Goal: Information Seeking & Learning: Compare options

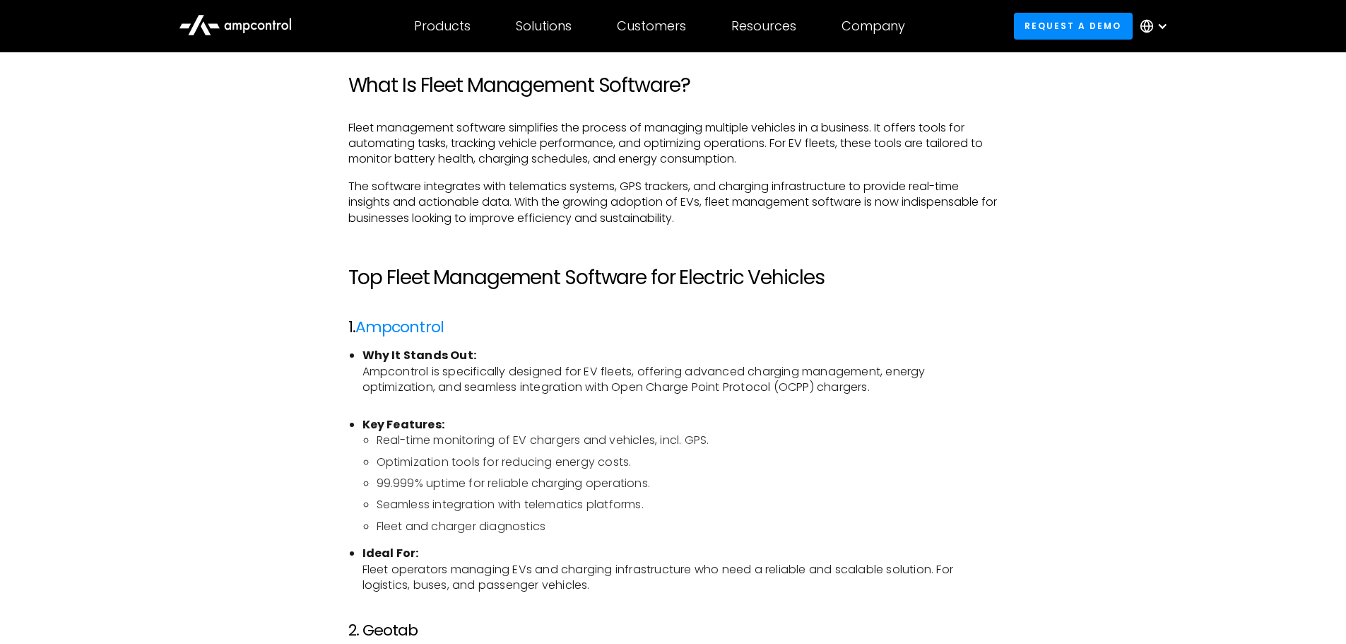
scroll to position [918, 0]
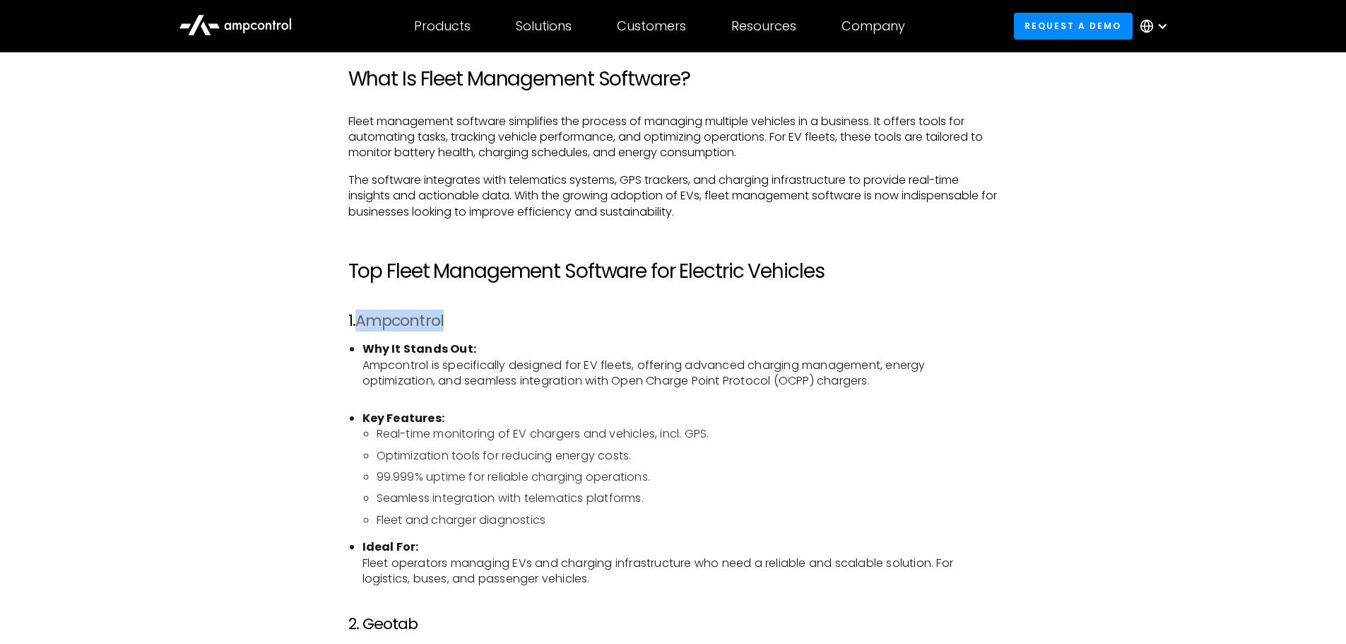
drag, startPoint x: 460, startPoint y: 317, endPoint x: 360, endPoint y: 323, distance: 99.8
click at [360, 323] on h3 "1. Ampcontrol" at bounding box center [673, 321] width 650 height 18
copy link "Ampcontrol"
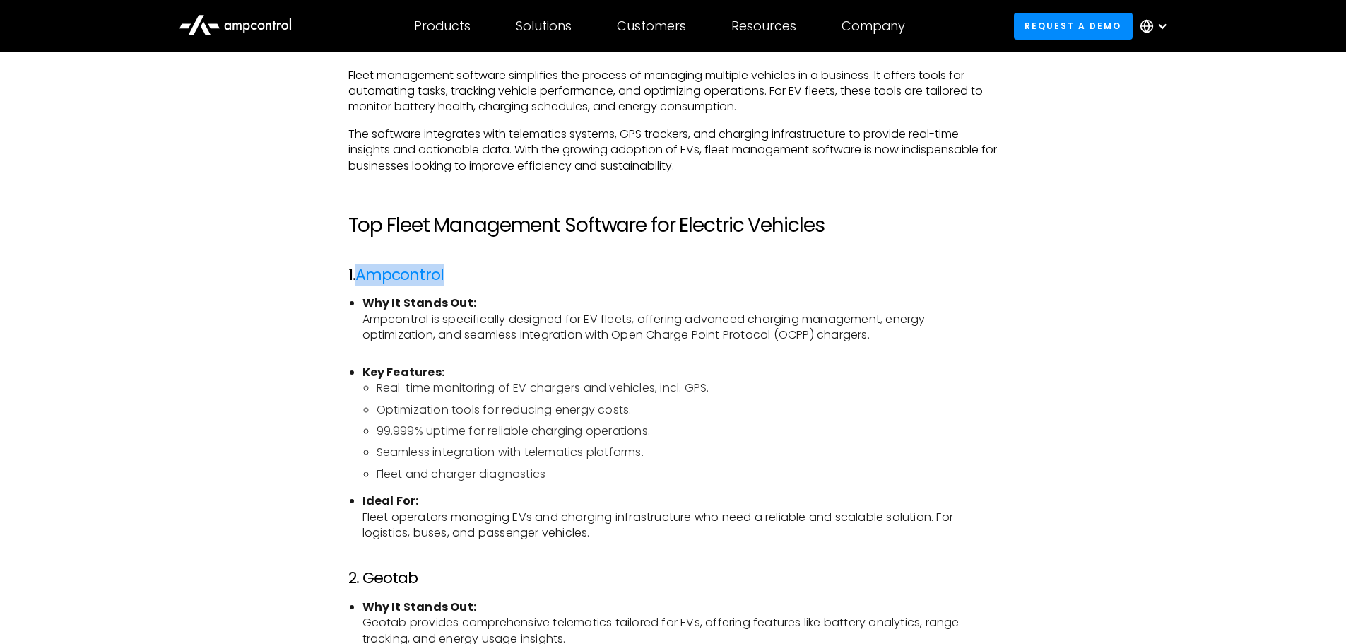
scroll to position [989, 0]
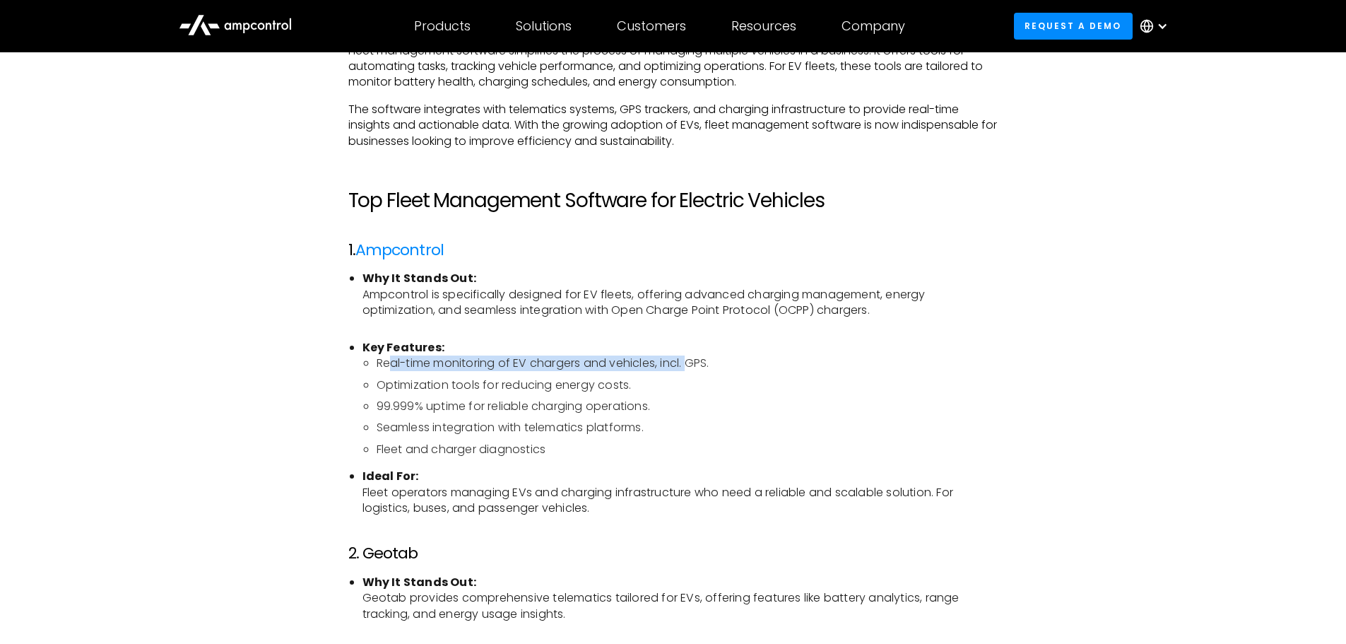
drag, startPoint x: 394, startPoint y: 367, endPoint x: 691, endPoint y: 366, distance: 297.5
click at [691, 366] on li "Real-time monitoring of EV chargers and vehicles, incl. GPS." at bounding box center [688, 363] width 622 height 16
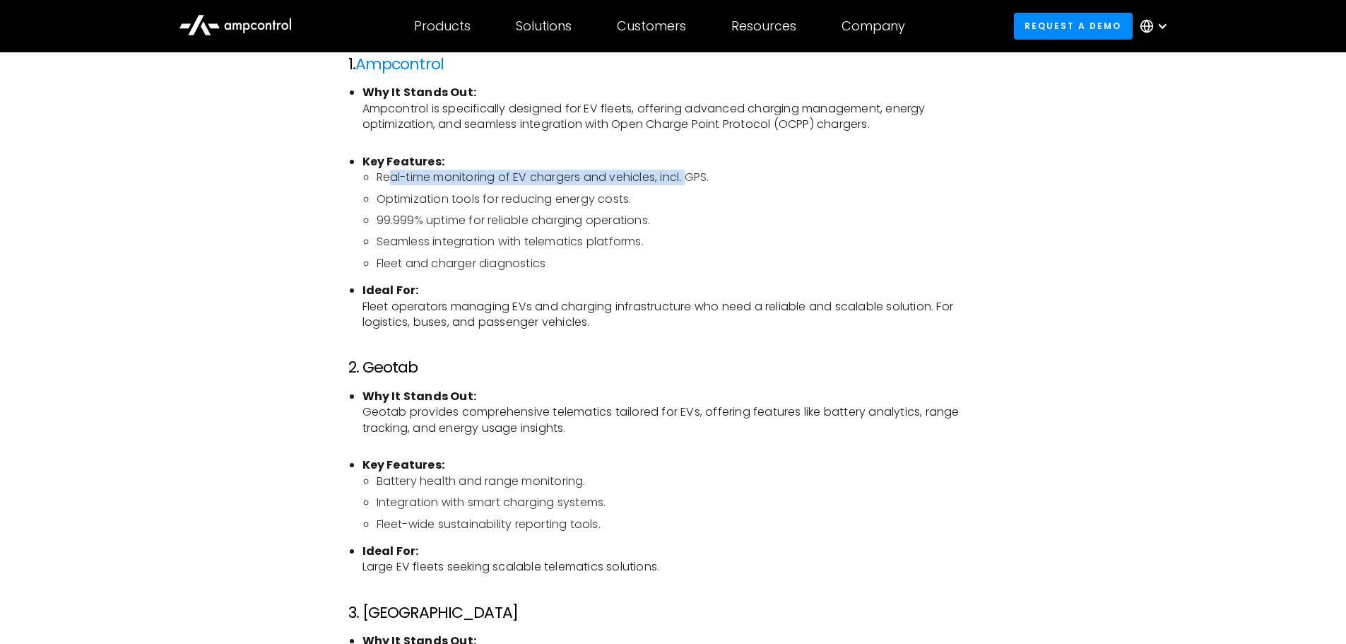
scroll to position [1201, 0]
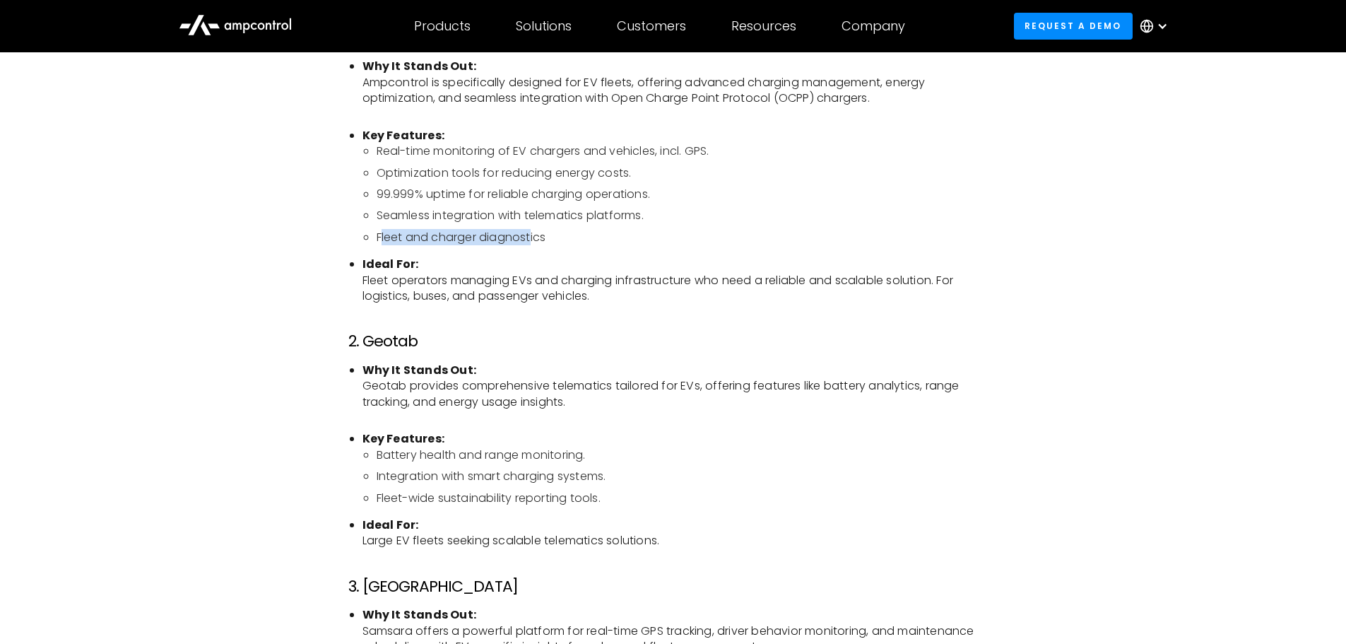
drag, startPoint x: 379, startPoint y: 237, endPoint x: 533, endPoint y: 235, distance: 154.1
click at [533, 235] on li "Fleet and charger diagnostics" at bounding box center [688, 238] width 622 height 16
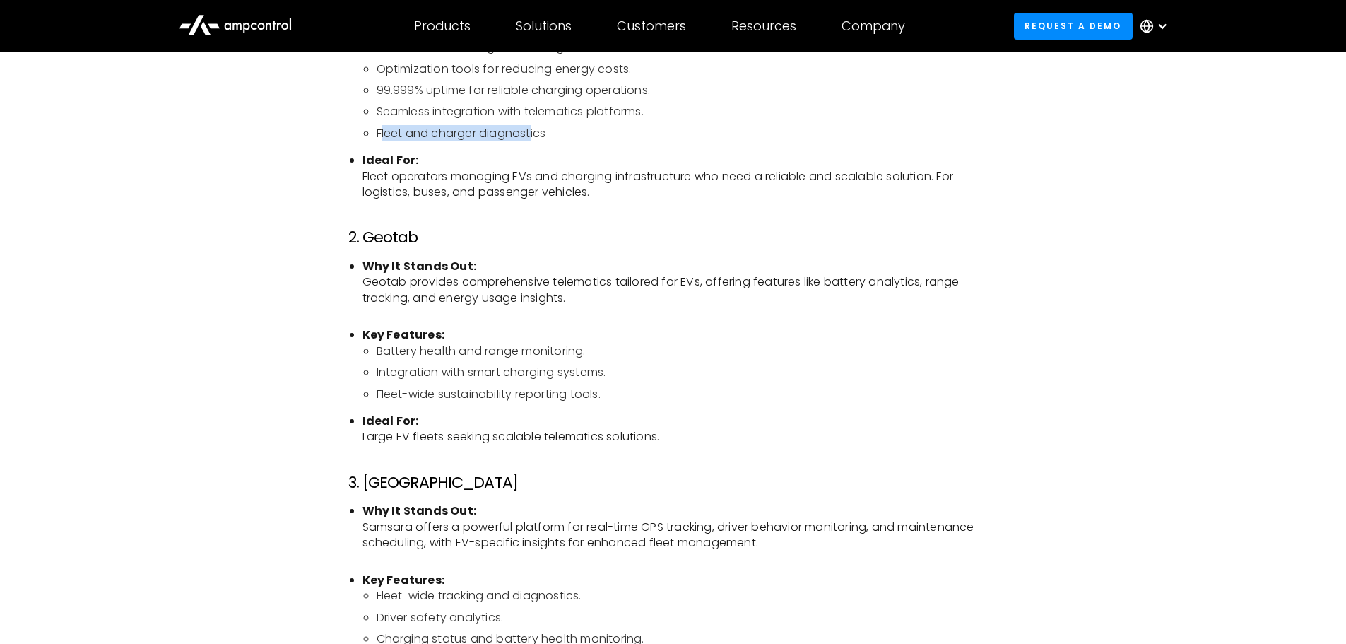
scroll to position [1342, 0]
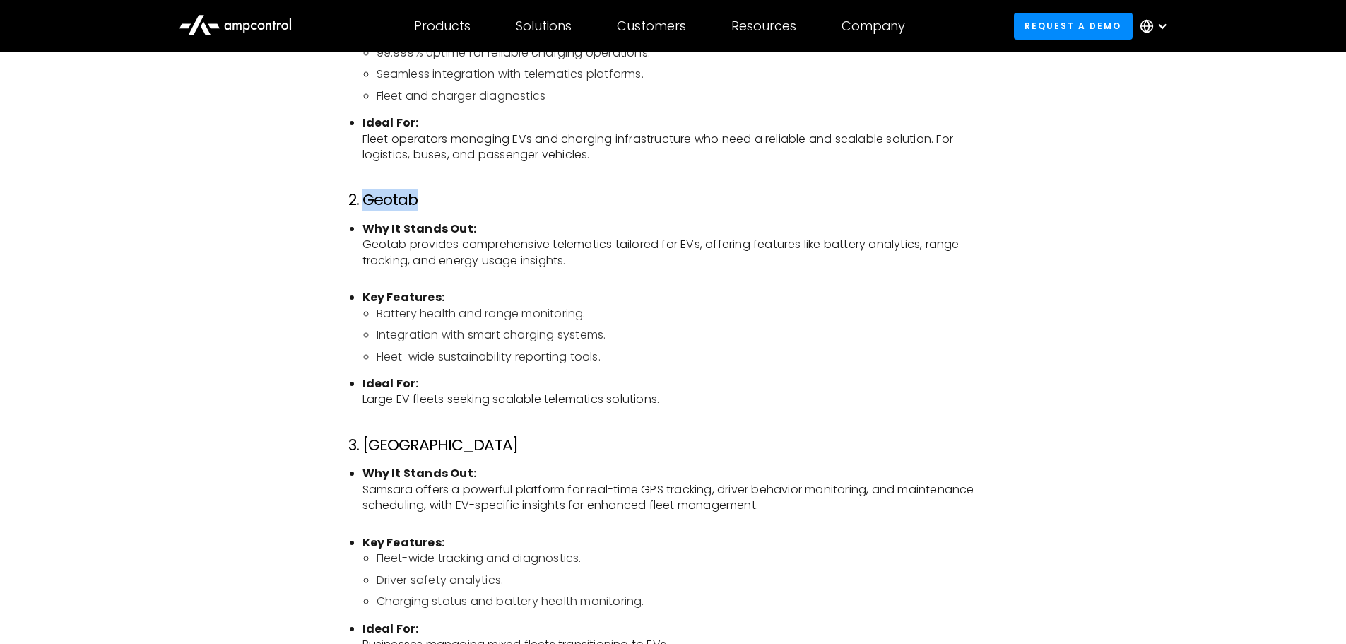
drag, startPoint x: 418, startPoint y: 205, endPoint x: 365, endPoint y: 208, distance: 53.1
click at [365, 208] on h3 "2. Geotab" at bounding box center [673, 200] width 650 height 18
copy h3 "Geotab"
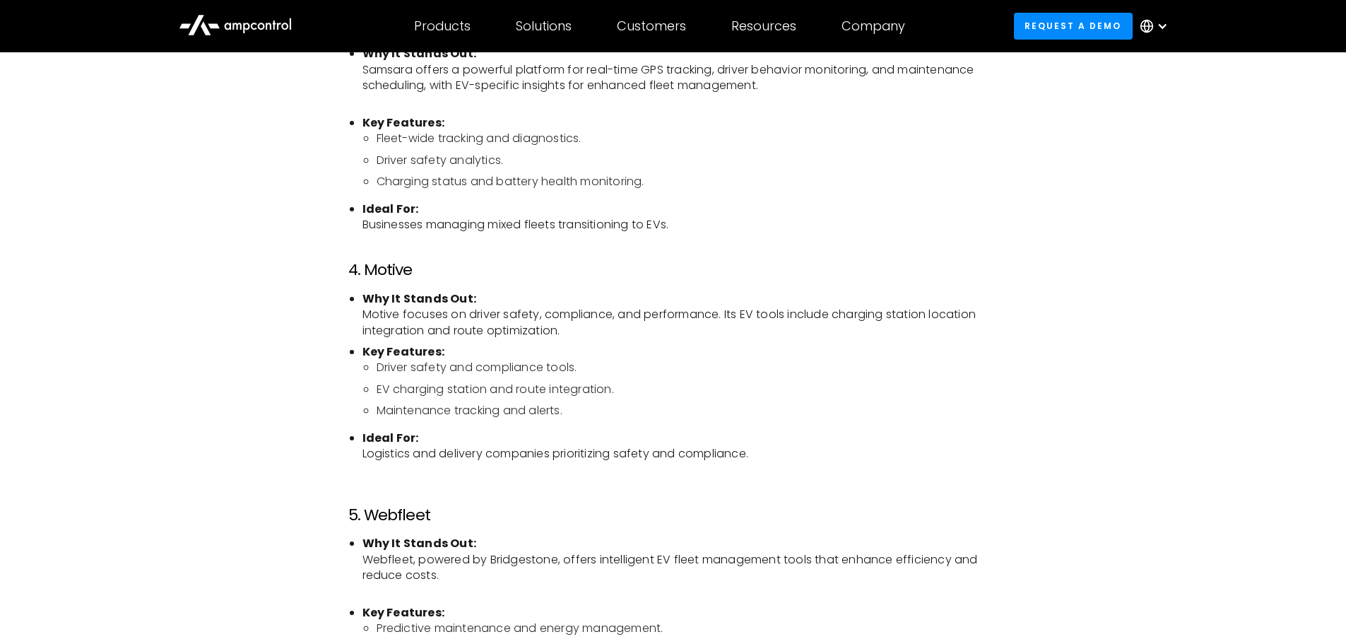
scroll to position [1837, 0]
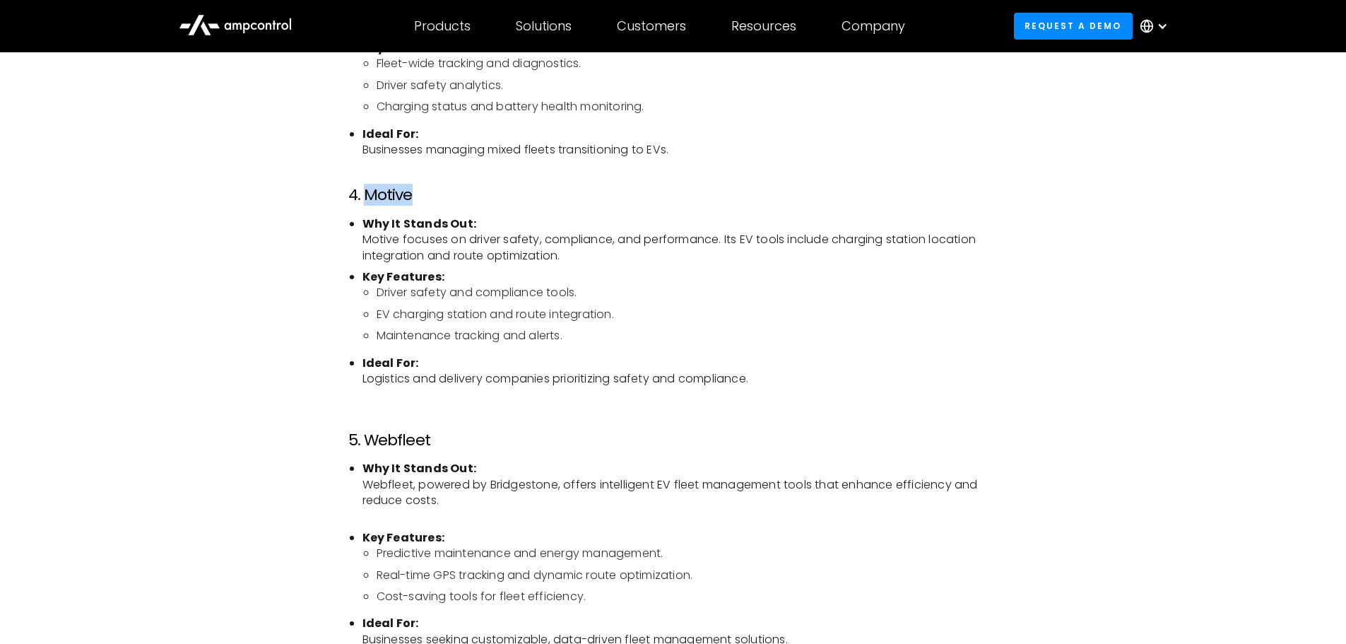
drag, startPoint x: 408, startPoint y: 195, endPoint x: 366, endPoint y: 199, distance: 42.6
click at [366, 199] on h3 "4. Motive" at bounding box center [673, 195] width 650 height 18
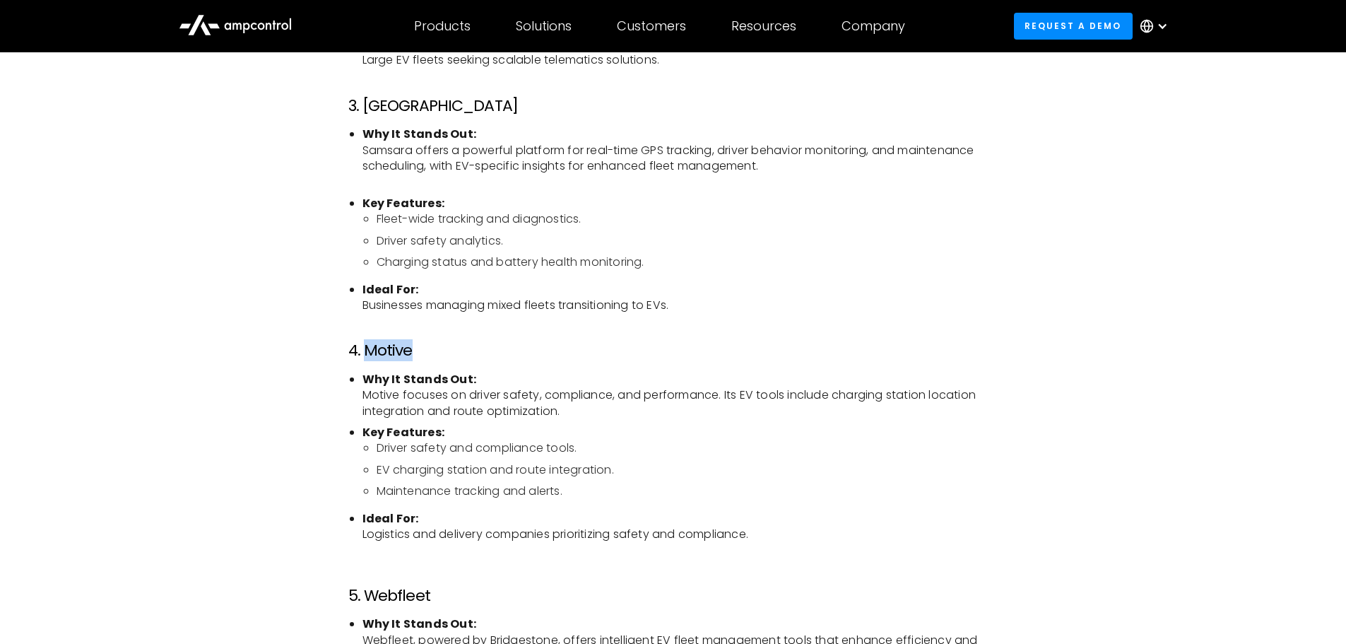
scroll to position [1625, 0]
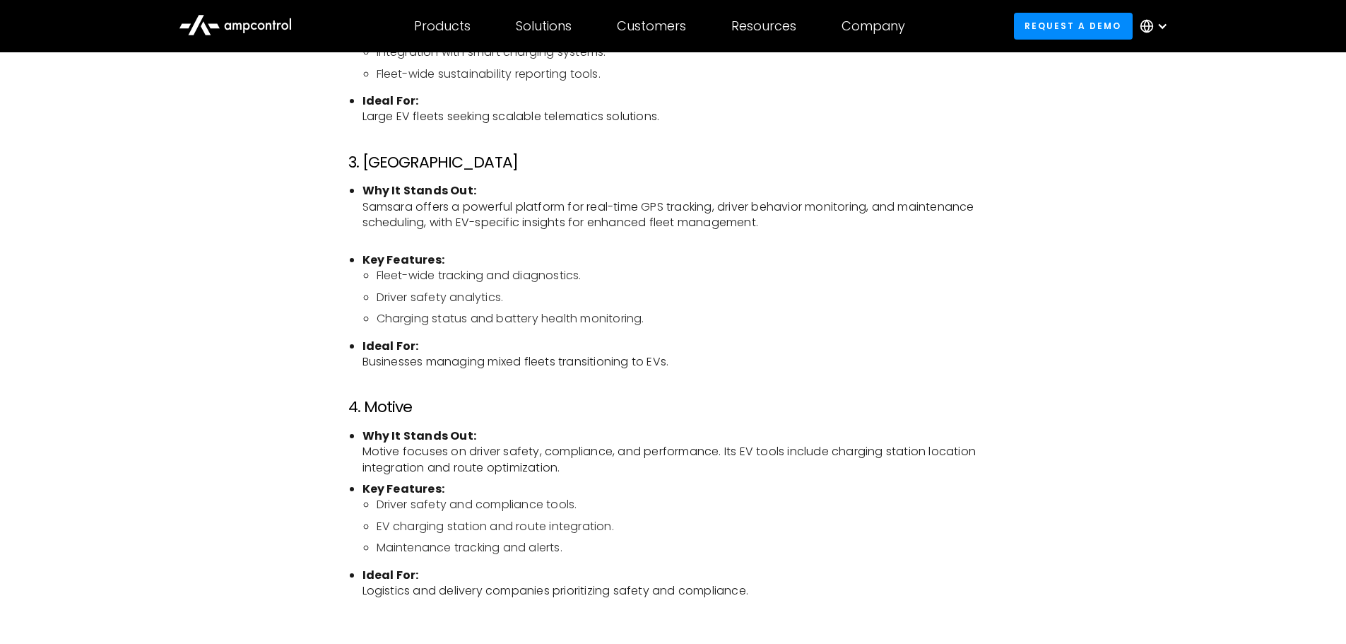
click at [374, 314] on ul "Fleet-wide tracking and diagnostics. Driver safety analytics. Charging status a…" at bounding box center [680, 297] width 636 height 59
drag, startPoint x: 377, startPoint y: 317, endPoint x: 642, endPoint y: 319, distance: 265.7
click at [642, 319] on li "Charging status and battery health monitoring." at bounding box center [688, 319] width 622 height 16
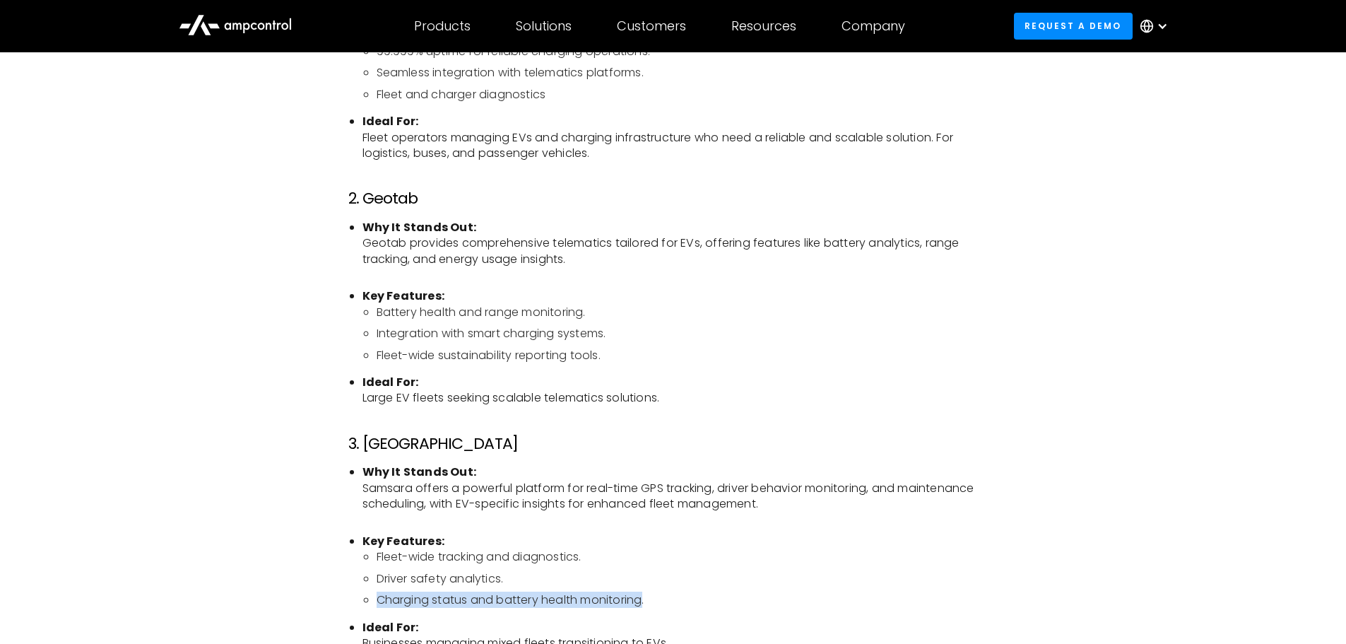
scroll to position [1413, 0]
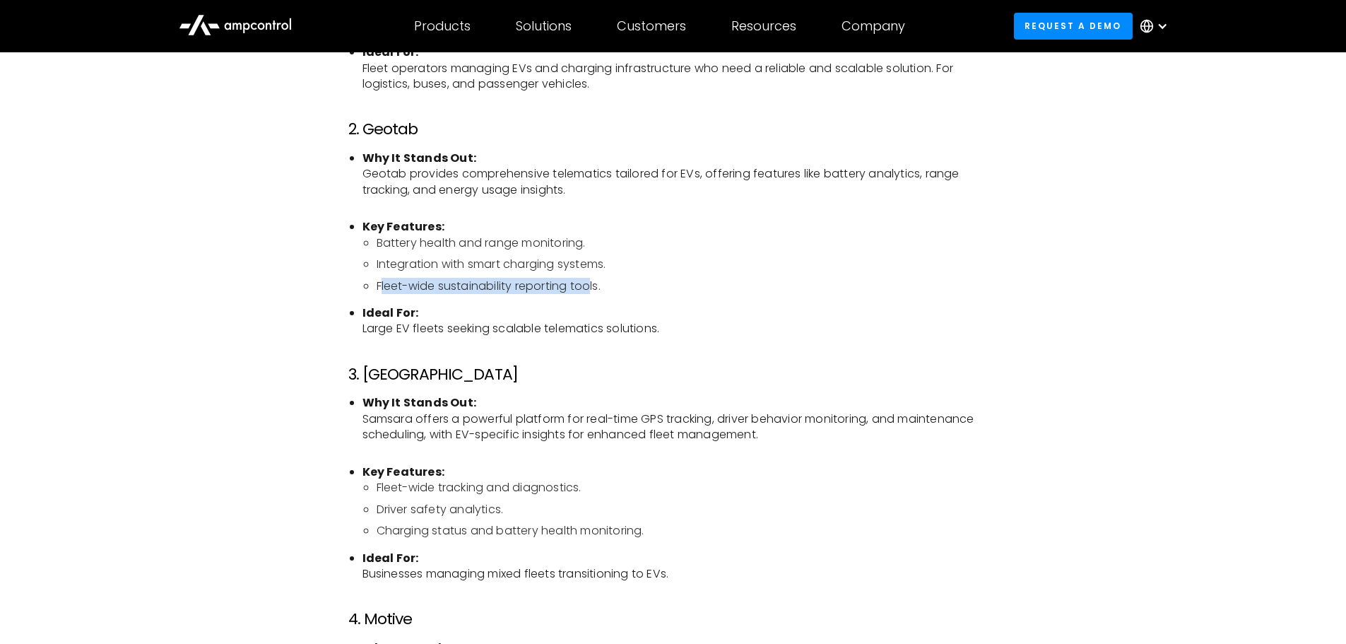
drag, startPoint x: 382, startPoint y: 285, endPoint x: 550, endPoint y: 276, distance: 169.1
click at [592, 276] on ul "Battery health and range monitoring. Integration with smart charging systems. F…" at bounding box center [680, 264] width 636 height 59
click at [385, 269] on li "Integration with smart charging systems." at bounding box center [688, 264] width 622 height 16
drag, startPoint x: 389, startPoint y: 267, endPoint x: 569, endPoint y: 257, distance: 180.4
click at [575, 259] on li "Integration with smart charging systems." at bounding box center [688, 264] width 622 height 16
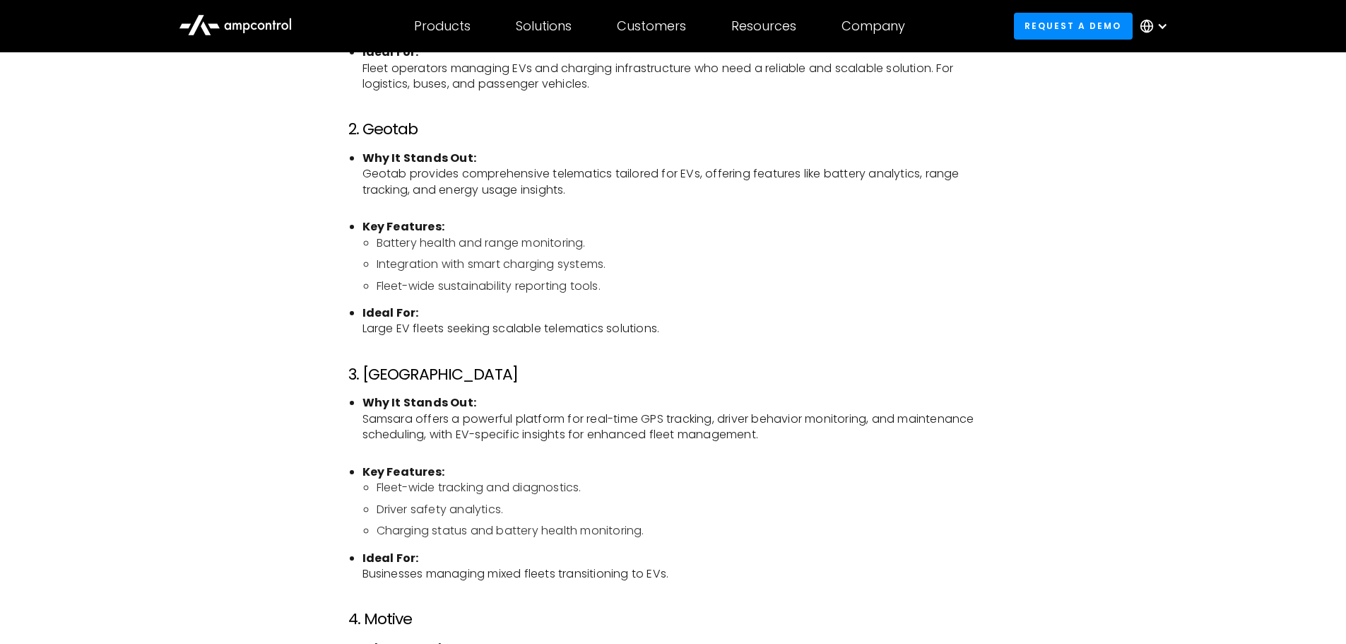
click at [478, 249] on li "Battery health and range monitoring." at bounding box center [688, 243] width 622 height 16
drag, startPoint x: 377, startPoint y: 246, endPoint x: 581, endPoint y: 240, distance: 205.0
click at [581, 240] on li "Battery health and range monitoring." at bounding box center [688, 243] width 622 height 16
drag, startPoint x: 438, startPoint y: 374, endPoint x: 367, endPoint y: 377, distance: 71.4
click at [367, 377] on h3 "3. [GEOGRAPHIC_DATA]" at bounding box center [673, 374] width 650 height 18
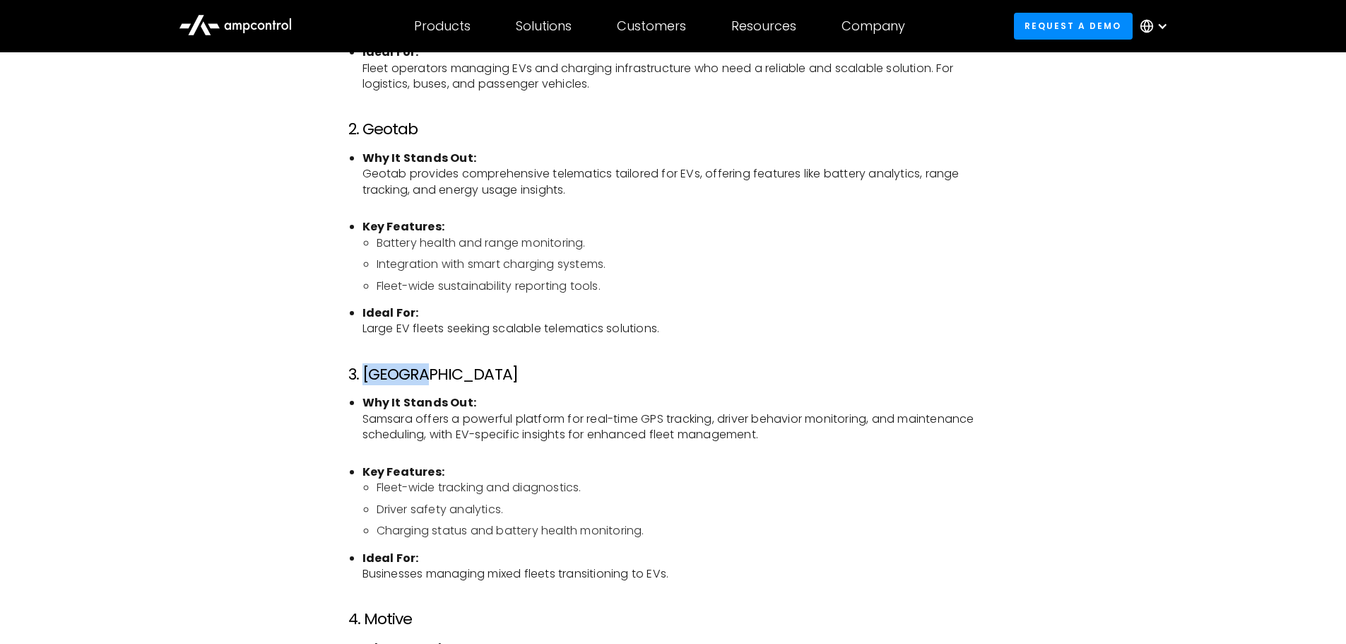
copy h3 "[DEMOGRAPHIC_DATA]"
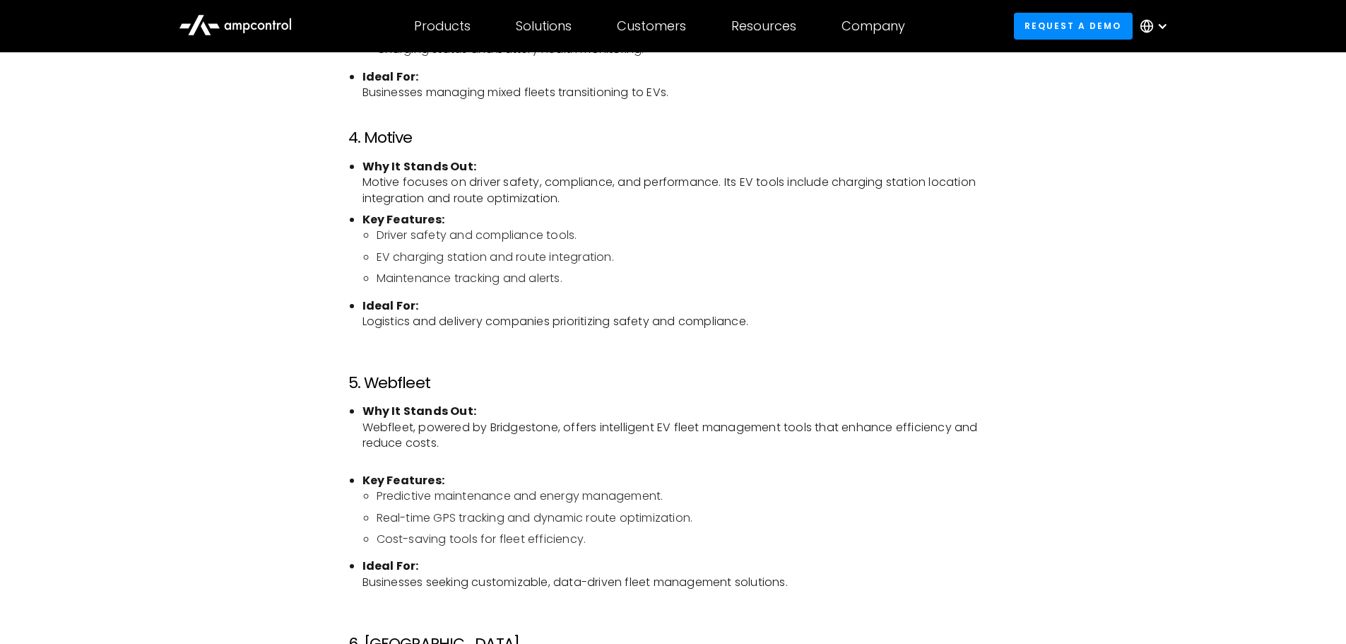
scroll to position [1908, 0]
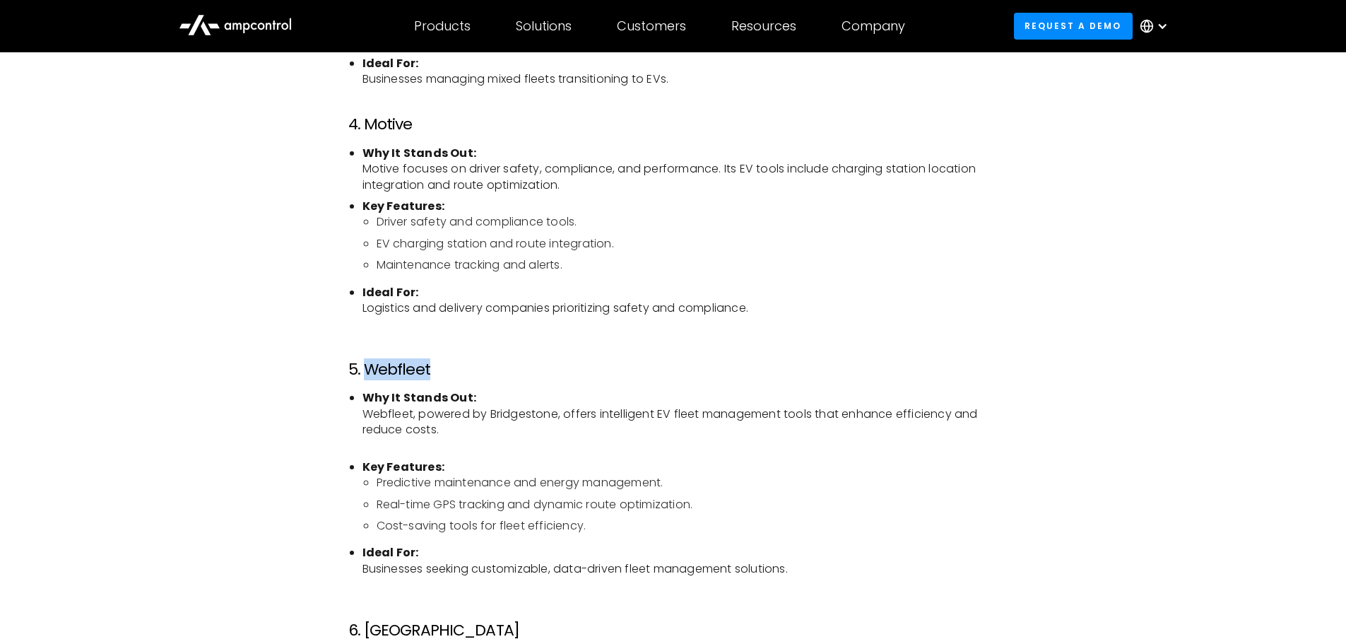
drag, startPoint x: 435, startPoint y: 372, endPoint x: 362, endPoint y: 373, distance: 72.1
click at [362, 373] on h3 "5. Webfleet" at bounding box center [673, 369] width 650 height 18
copy h3 "Webfleet"
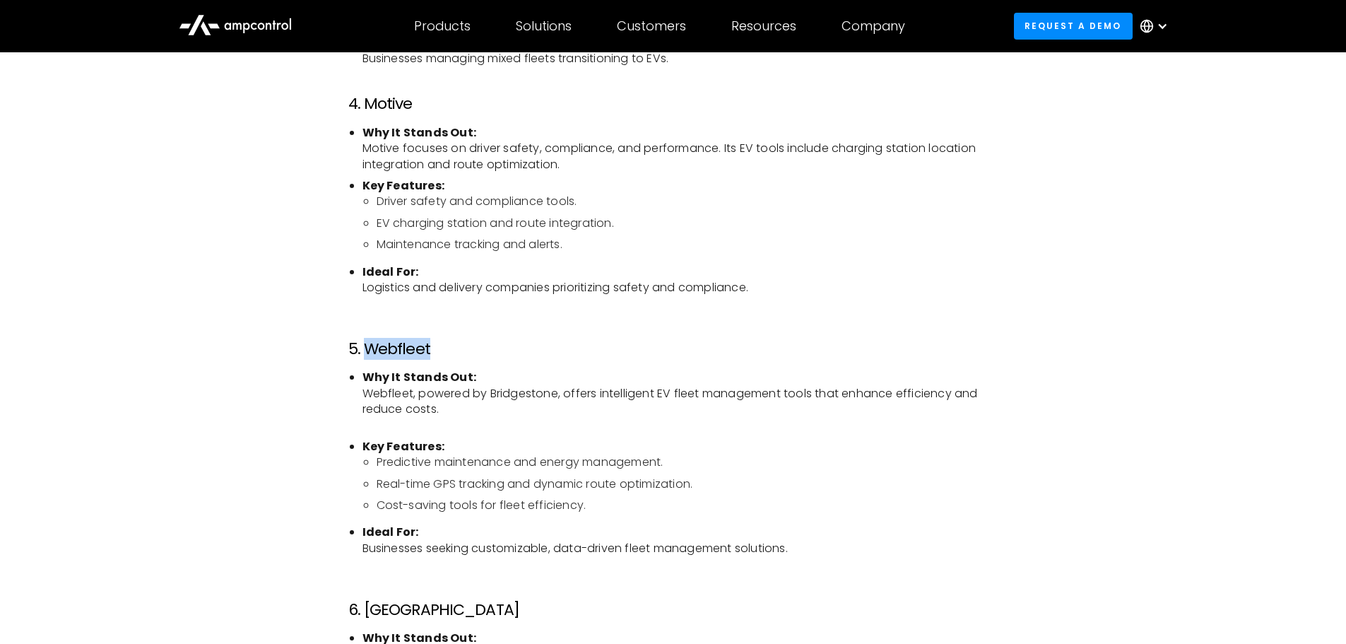
scroll to position [2049, 0]
